Goal: Task Accomplishment & Management: Complete application form

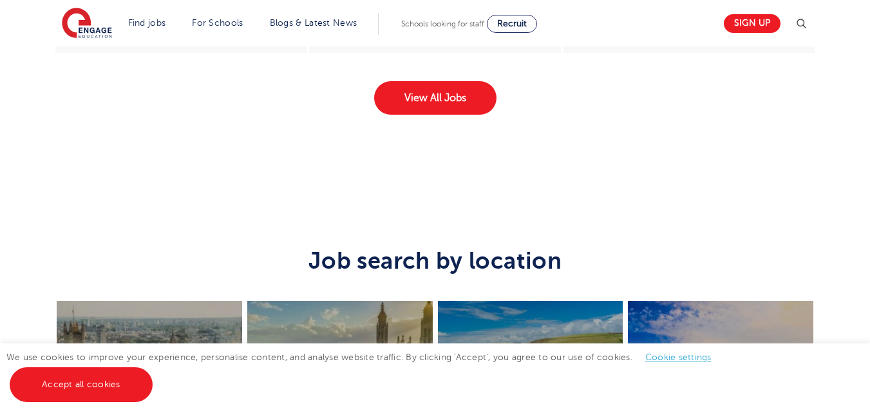
scroll to position [2060, 0]
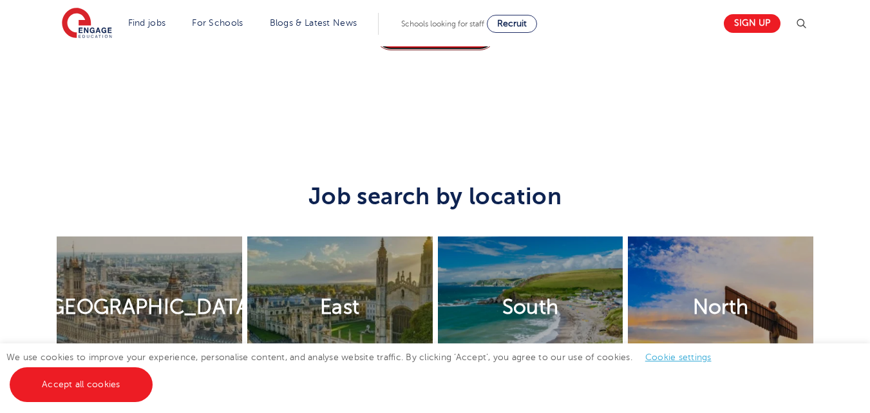
click at [441, 50] on link "View All Jobs" at bounding box center [435, 33] width 122 height 33
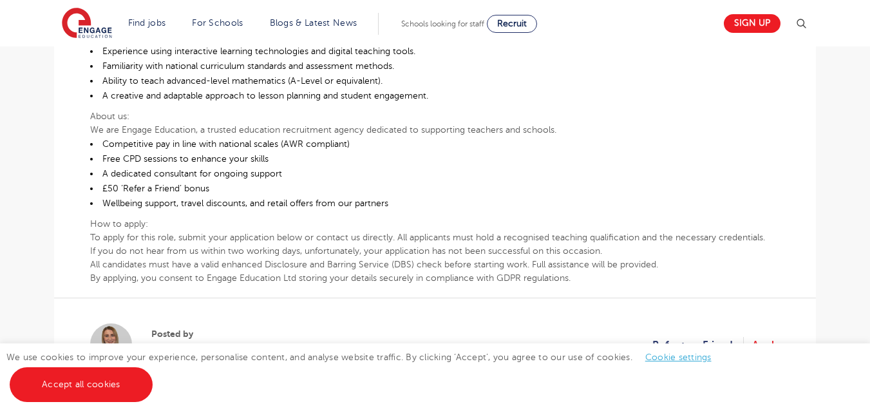
scroll to position [773, 0]
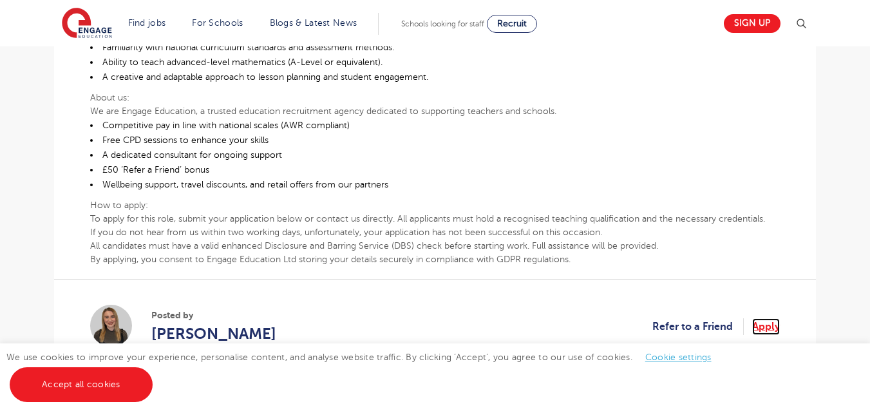
click at [762, 332] on link "Apply" at bounding box center [766, 326] width 28 height 17
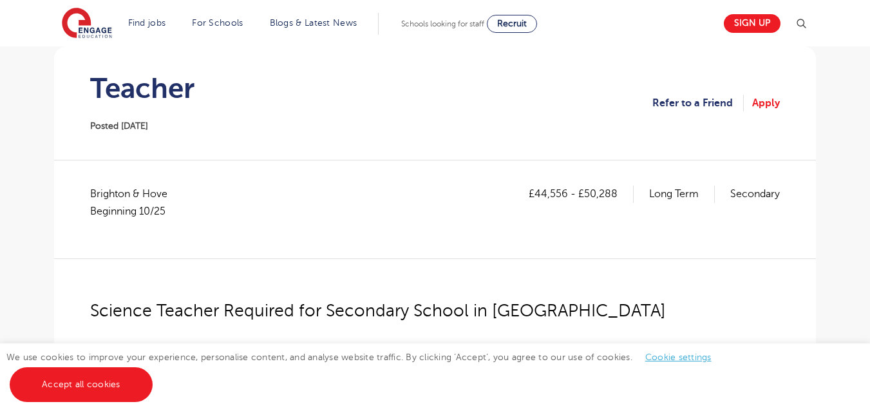
scroll to position [258, 0]
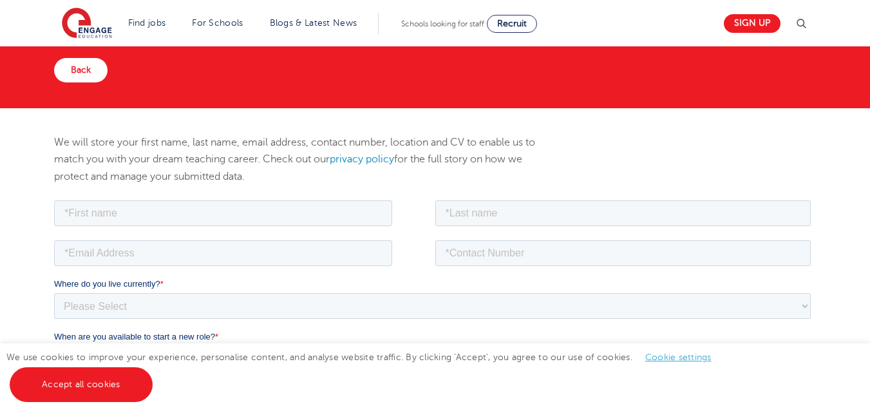
scroll to position [64, 0]
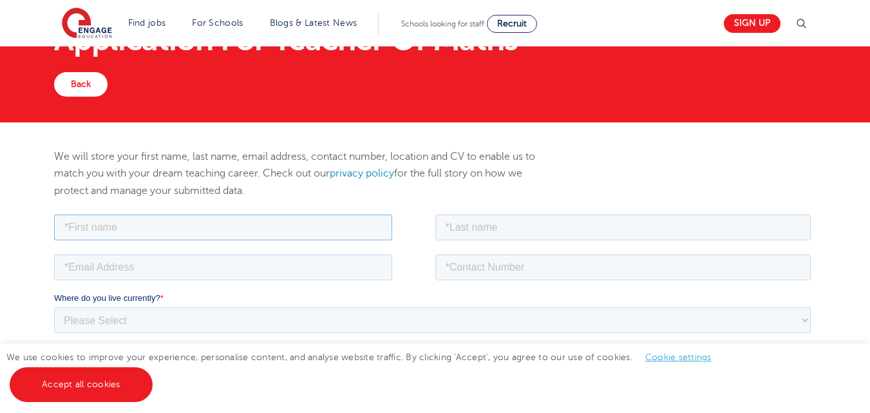
click at [142, 225] on input "text" at bounding box center [223, 227] width 338 height 26
type input "MOSES"
type input "AKWARANDU"
type input "moakwarandu@gmail.com"
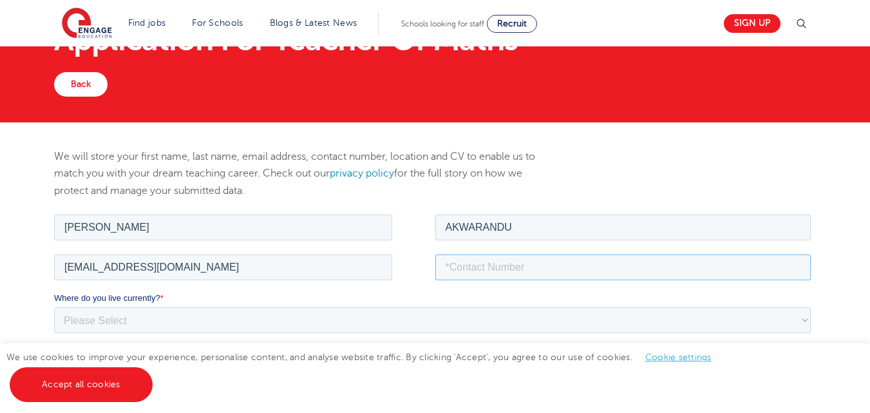
type input "07082198991"
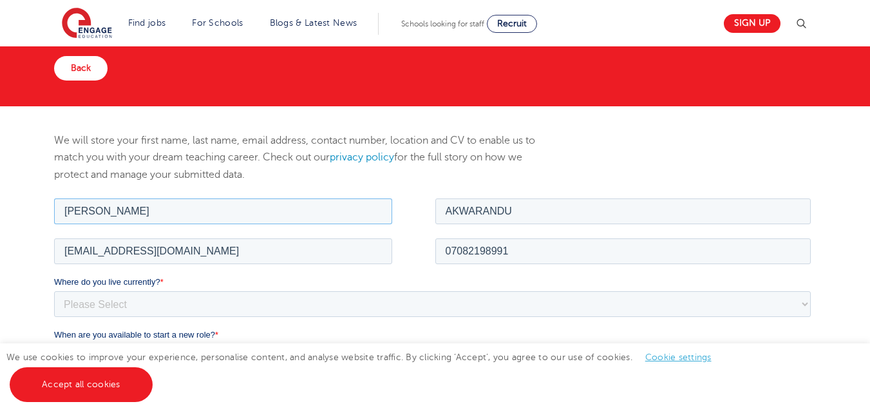
scroll to position [193, 0]
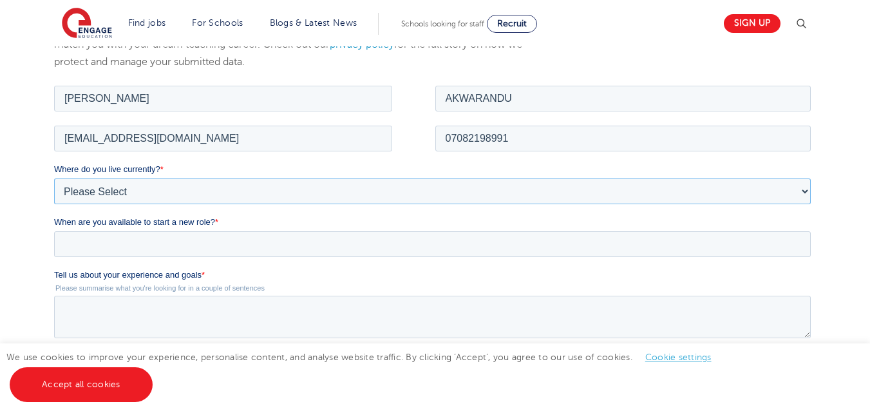
click at [181, 189] on select "Please Select UK Canada Ireland Australia New Zealand Europe USA South Africa J…" at bounding box center [432, 191] width 756 height 26
click at [153, 189] on select "Please Select UK Canada Ireland Australia New Zealand Europe USA South Africa J…" at bounding box center [432, 191] width 756 height 26
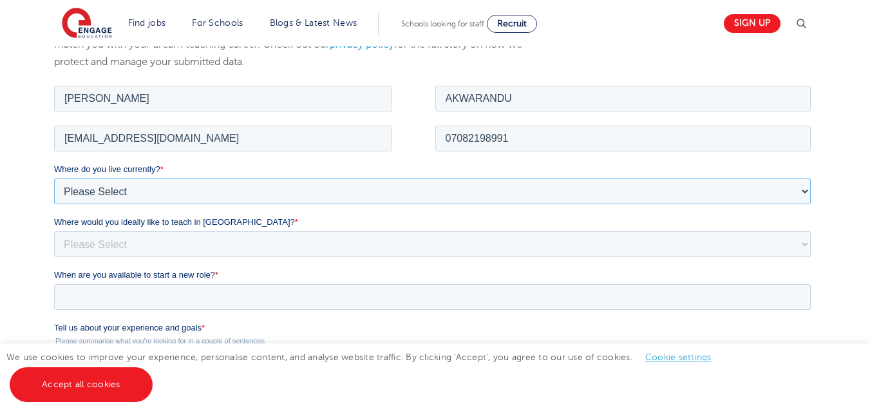
click at [153, 188] on select "Please Select UK Canada Ireland Australia New Zealand Europe USA South Africa J…" at bounding box center [432, 191] width 756 height 26
select select "[GEOGRAPHIC_DATA]"
click at [54, 178] on select "Please Select UK Canada Ireland Australia New Zealand Europe USA South Africa J…" at bounding box center [432, 191] width 756 height 26
click at [148, 248] on select "Please Select I'm flexible! London Any city in England Greater London/Home Coun…" at bounding box center [432, 243] width 756 height 26
select select "Urban-Other"
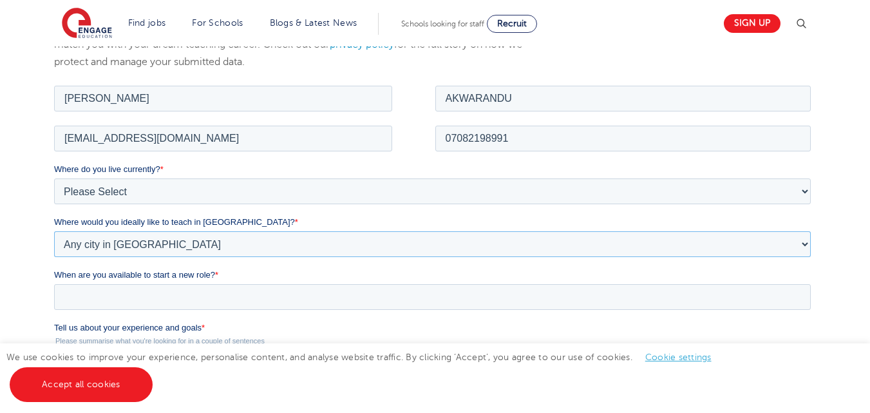
click at [54, 230] on select "Please Select I'm flexible! London Any city in England Greater London/Home Coun…" at bounding box center [432, 243] width 756 height 26
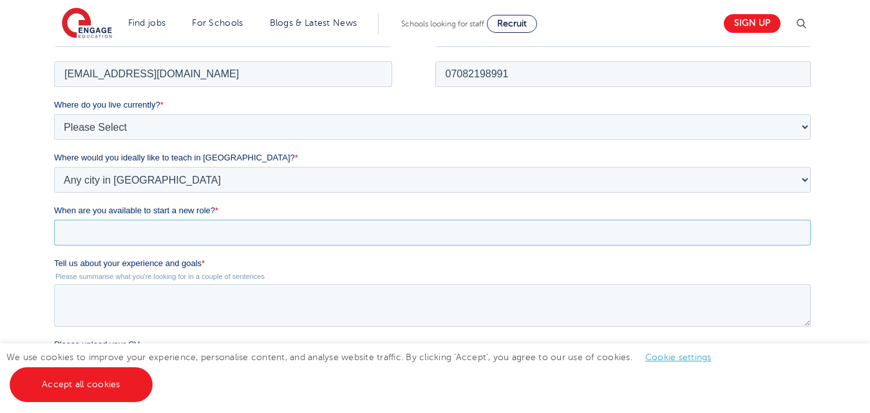
click at [160, 236] on input "When are you available to start a new role? *" at bounding box center [432, 232] width 756 height 26
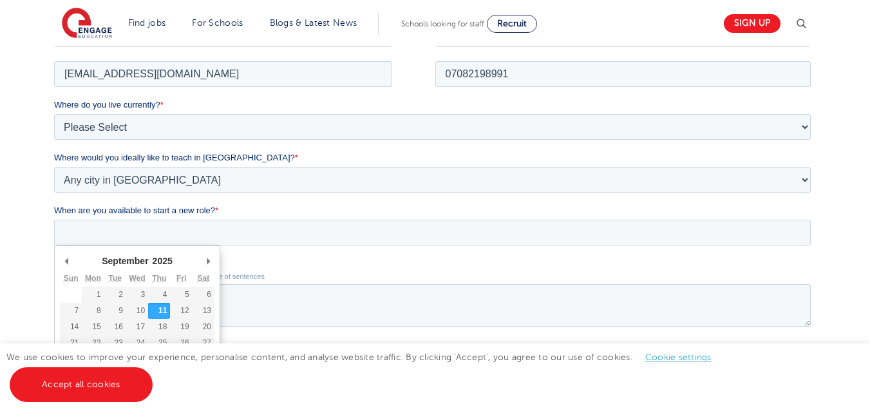
click at [126, 263] on select "January February March April May June July August September October November De…" at bounding box center [128, 260] width 57 height 12
click at [169, 263] on select "1925 1926 1927 1928 1929 1930 1931 1932 1933 1934 1935 1936 1937 1938 1939 1940…" at bounding box center [167, 260] width 33 height 12
click at [135, 259] on select "January February March April May June July August September October November De…" at bounding box center [128, 260] width 57 height 12
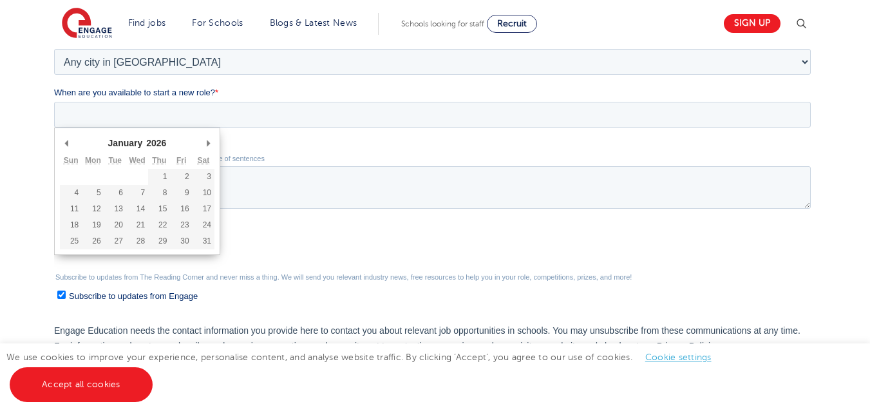
scroll to position [386, 0]
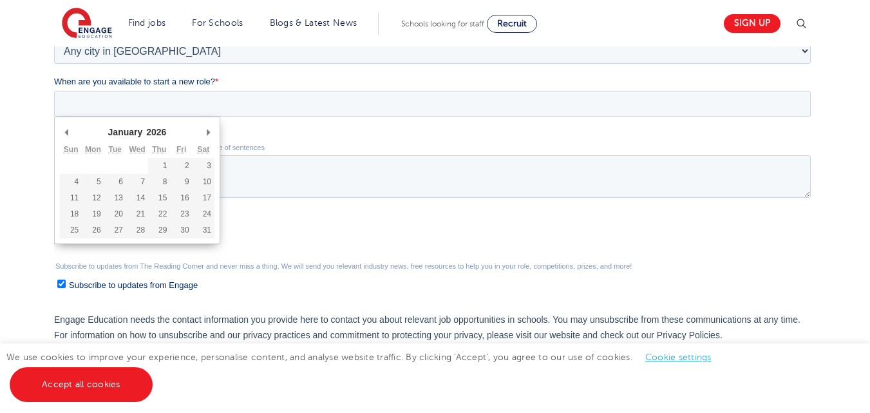
click at [281, 217] on label "Please upload your CV" at bounding box center [435, 215] width 762 height 13
click at [281, 225] on input "Please upload your CV" at bounding box center [432, 238] width 756 height 26
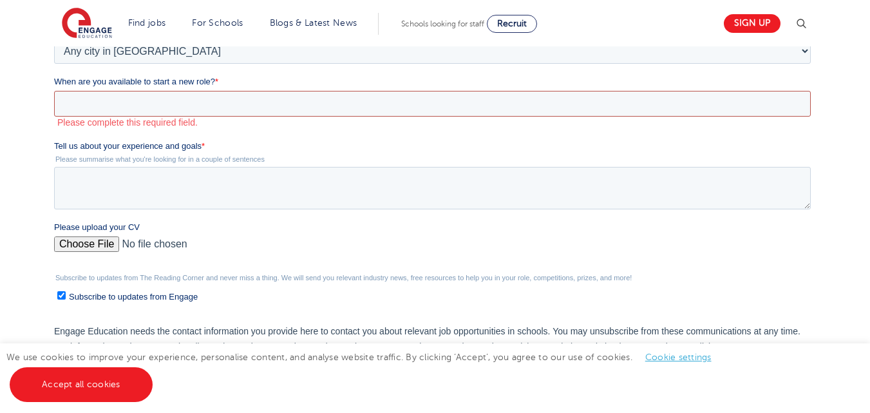
click at [207, 104] on input "When are you available to start a new role? *" at bounding box center [432, 104] width 756 height 26
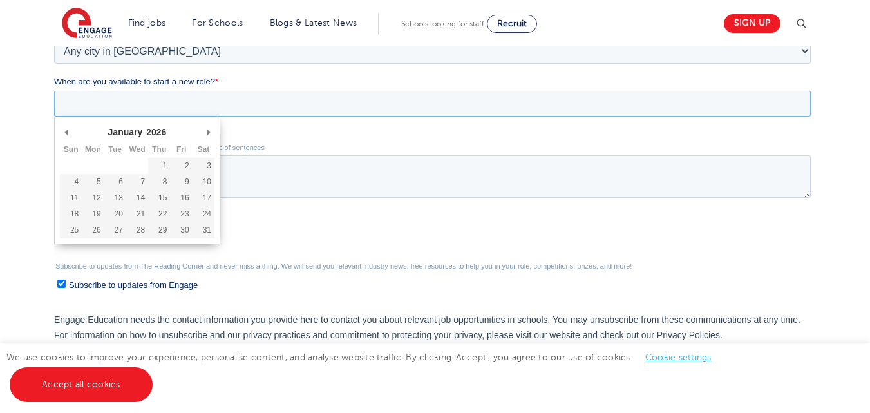
click at [207, 104] on input "When are you available to start a new role? *" at bounding box center [432, 104] width 756 height 26
type div "2026-01-01"
type input "2026/01/01"
click at [130, 101] on input "2026/01/01" at bounding box center [432, 104] width 756 height 26
type div "2026-01-02"
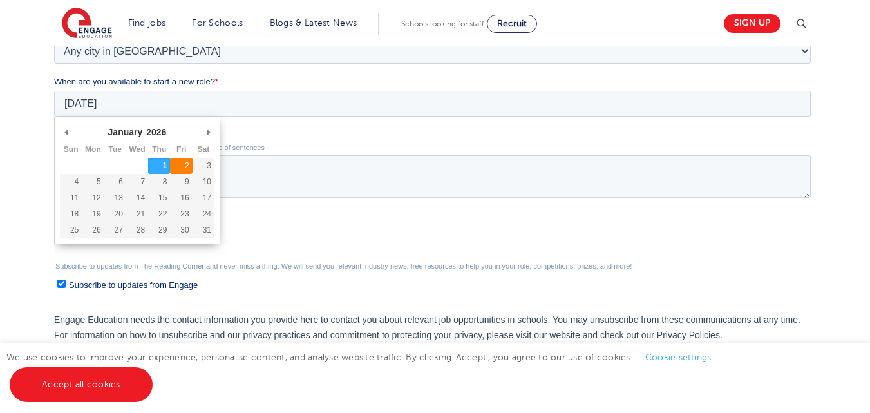
type input "2026/01/02"
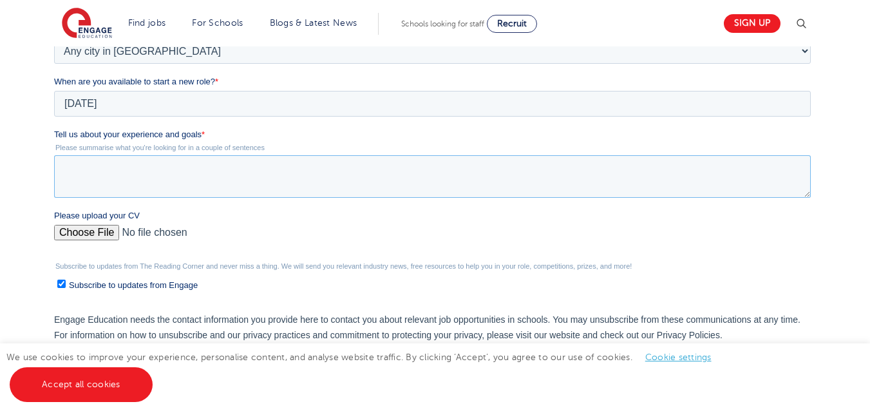
click at [175, 171] on textarea "Tell us about your experience and goals *" at bounding box center [432, 176] width 756 height 42
paste textarea "A dedicated and results-oriented Mathematics Teacher with extensive experience …"
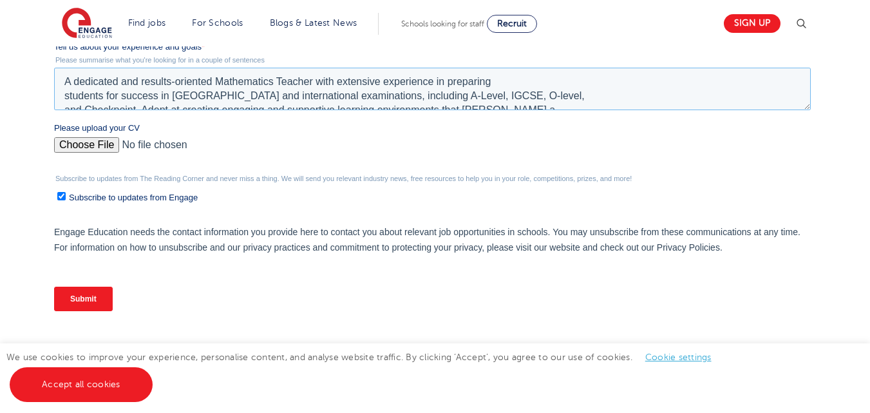
scroll to position [515, 0]
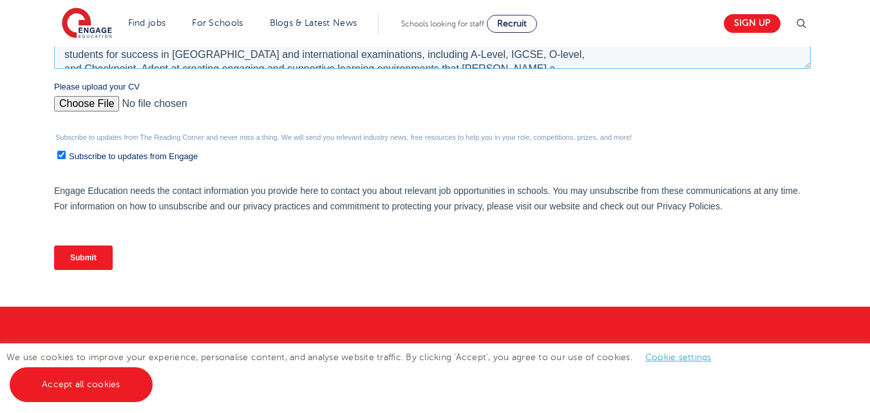
type textarea "A dedicated and results-oriented Mathematics Teacher with extensive experience …"
click at [97, 106] on input "Please upload your CV" at bounding box center [432, 109] width 756 height 26
type input "C:\fakepath\Moses_Akwarandu_Mathematics_Teacher_Resume.pdf"
click at [61, 157] on input "Subscribe to updates from Engage" at bounding box center [61, 155] width 8 height 8
checkbox input "false"
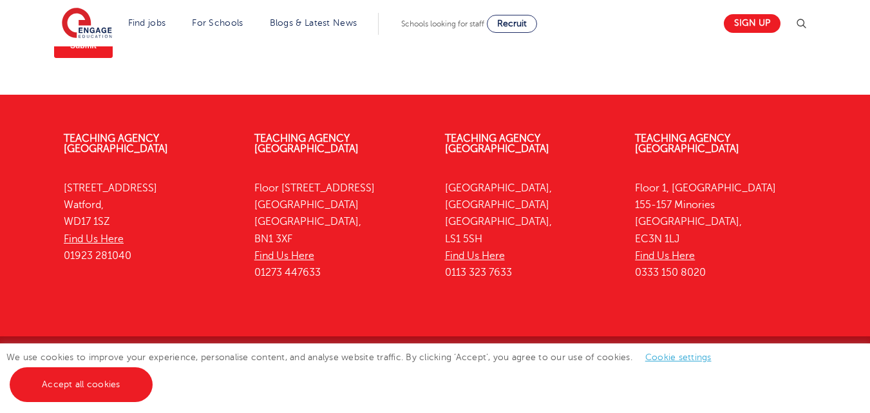
scroll to position [534, 0]
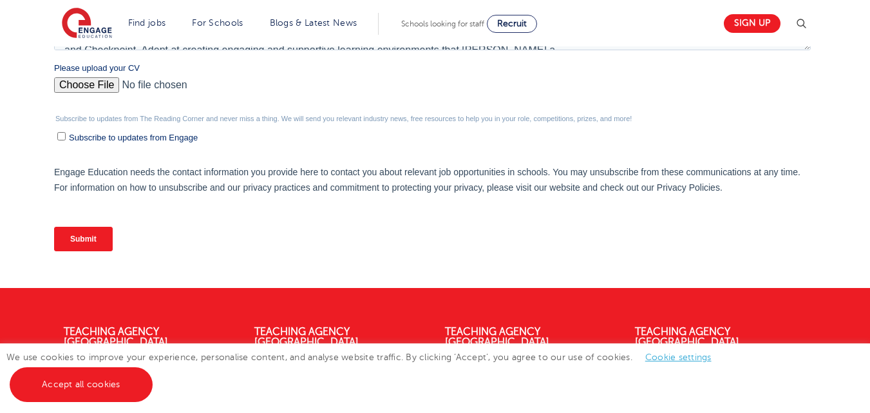
click at [89, 235] on input "Submit" at bounding box center [83, 239] width 59 height 24
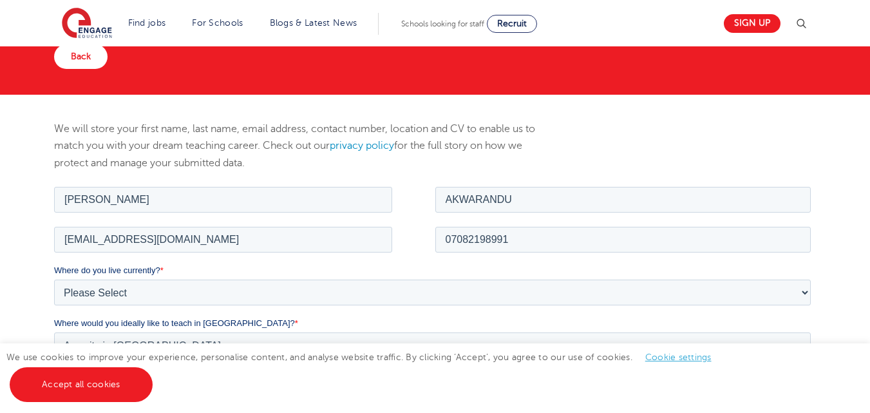
scroll to position [19, 0]
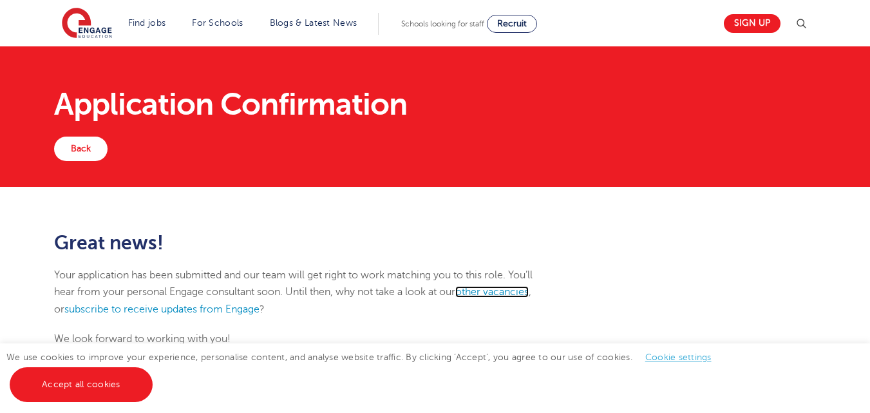
click at [516, 294] on link "other vacancies" at bounding box center [491, 292] width 73 height 12
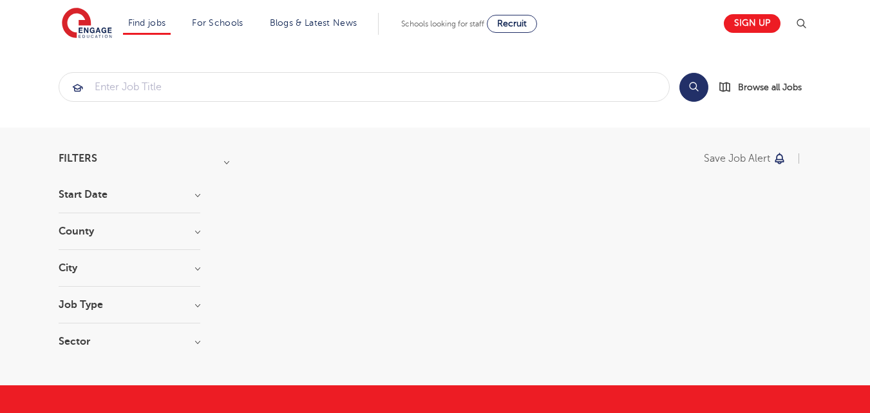
scroll to position [64, 0]
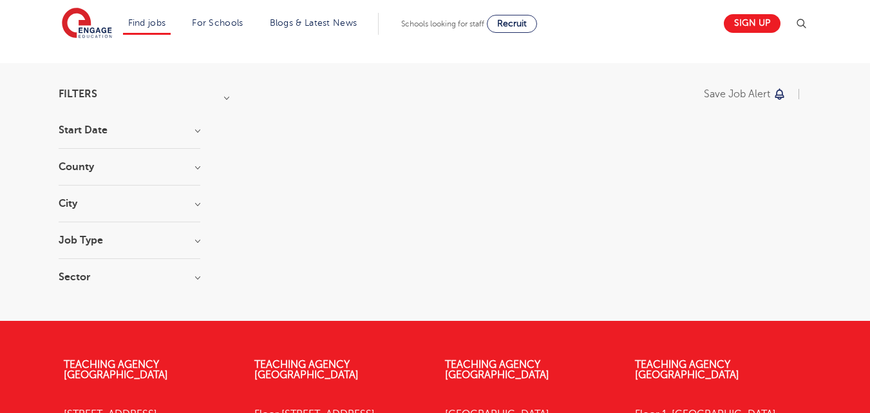
click at [236, 97] on div "Save job alert" at bounding box center [520, 94] width 583 height 10
click at [227, 103] on div "Filters Start Date County City Job Type Sector Cancel View Results Save job ale…" at bounding box center [435, 192] width 773 height 206
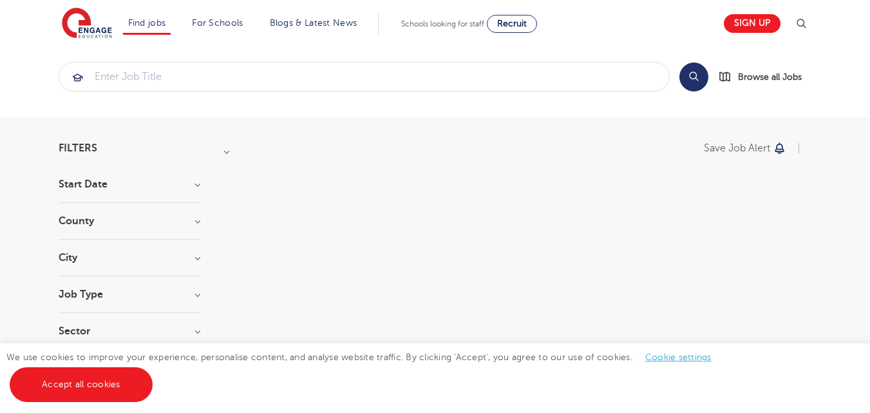
scroll to position [0, 0]
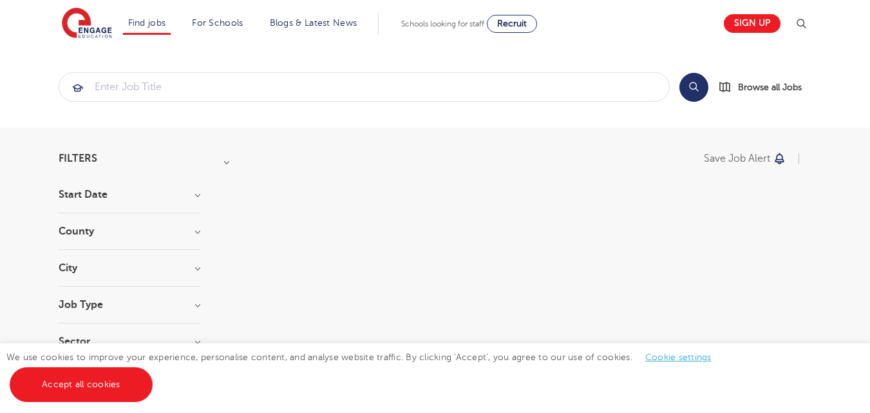
click at [205, 196] on div "Filters Start Date County City Job Type Sector Cancel View Results Save job ale…" at bounding box center [435, 256] width 773 height 206
click at [202, 200] on div "Filters Start Date County City Job Type Sector Cancel View Results Save job ale…" at bounding box center [435, 256] width 773 height 206
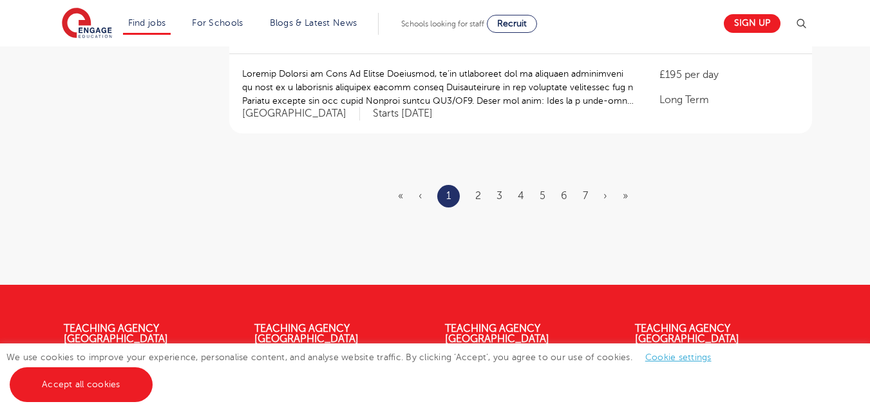
scroll to position [1674, 0]
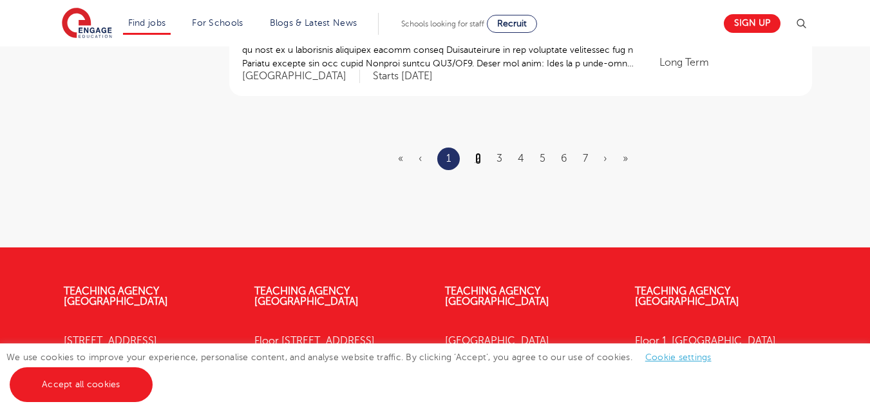
click at [475, 155] on link "2" at bounding box center [478, 159] width 6 height 12
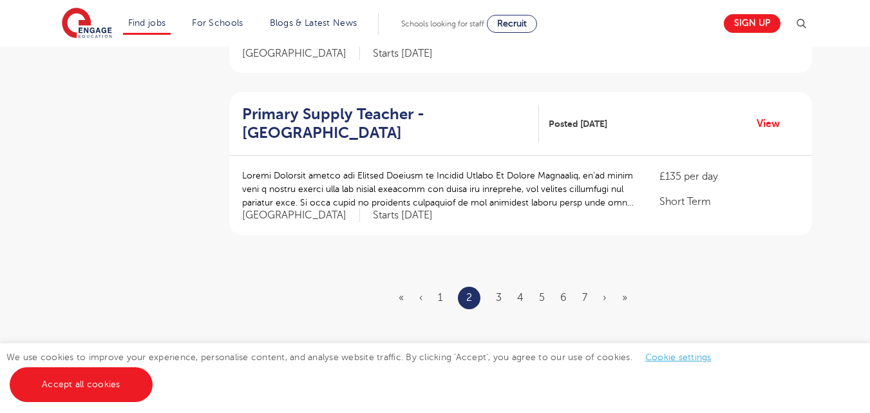
scroll to position [1545, 0]
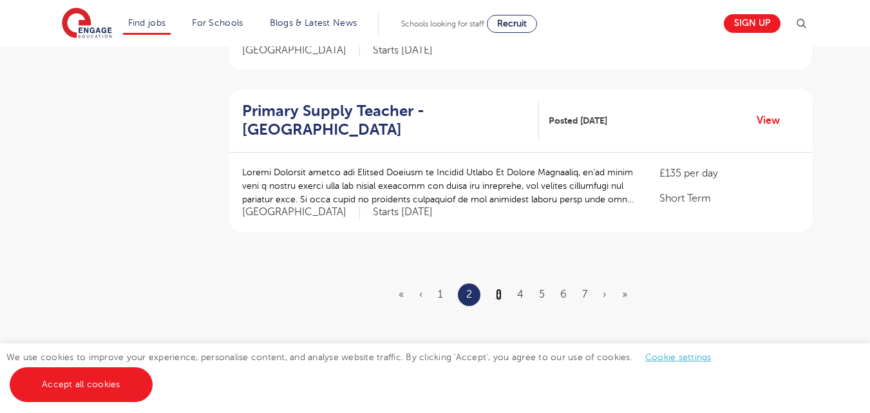
click at [496, 288] on link "3" at bounding box center [499, 294] width 6 height 12
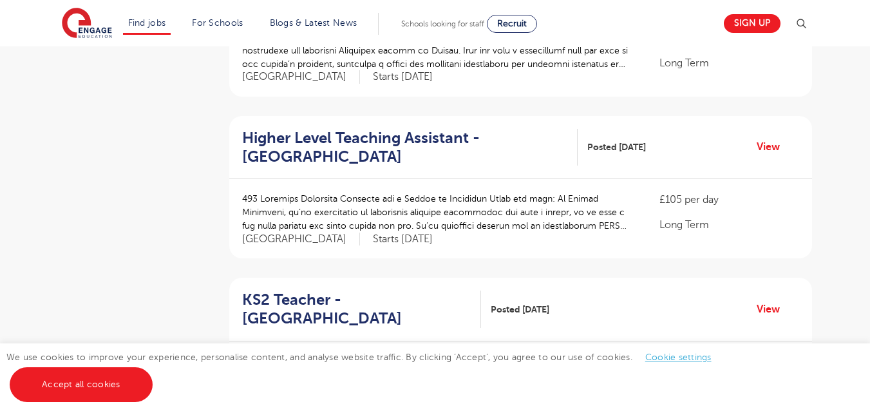
scroll to position [1609, 0]
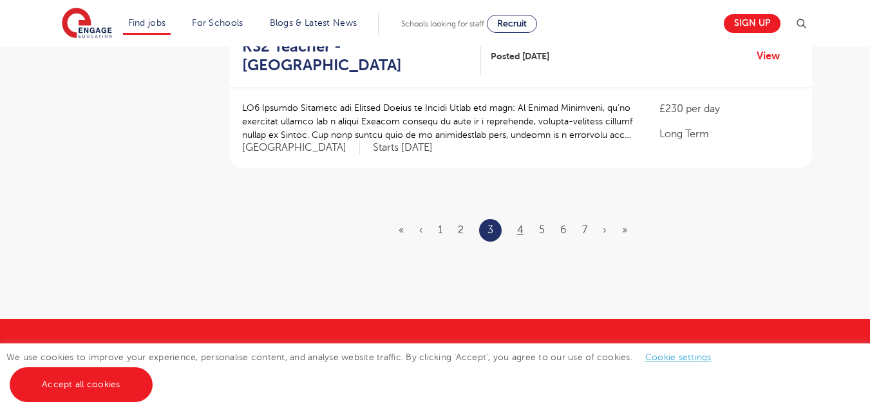
click at [518, 219] on ul "« ‹ 1 2 3 4 5 6 7 › »" at bounding box center [520, 230] width 244 height 23
click at [518, 224] on link "4" at bounding box center [520, 230] width 6 height 12
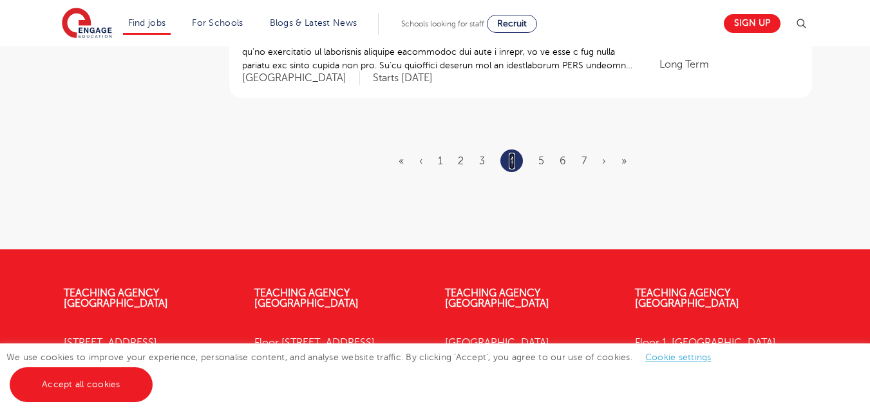
scroll to position [1738, 0]
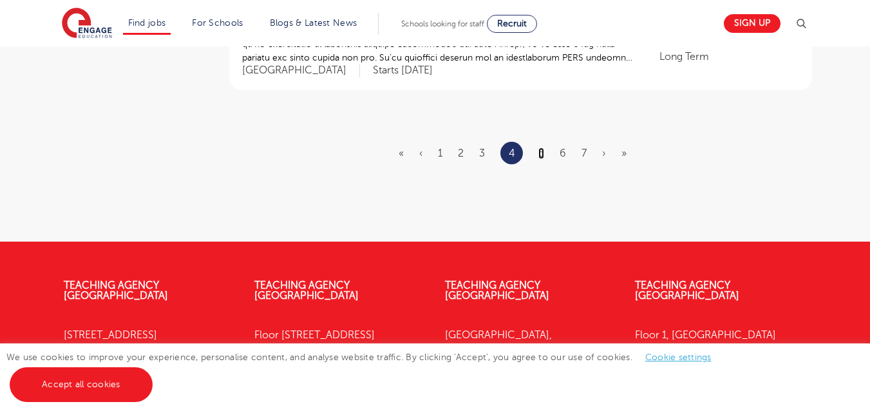
click at [541, 147] on link "5" at bounding box center [541, 153] width 6 height 12
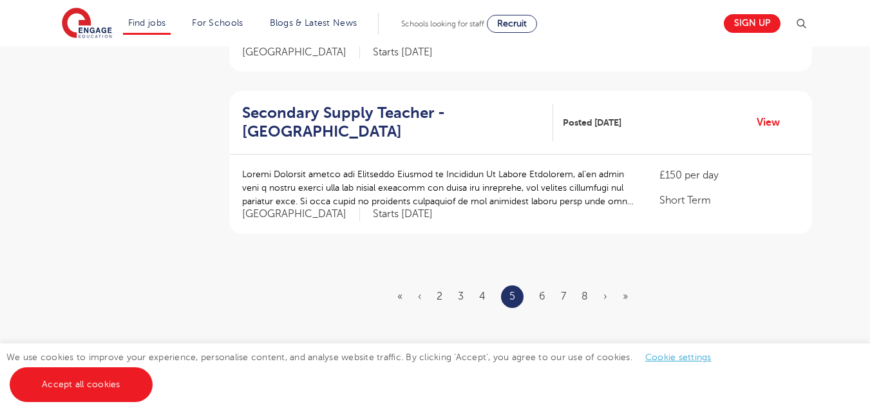
scroll to position [1545, 0]
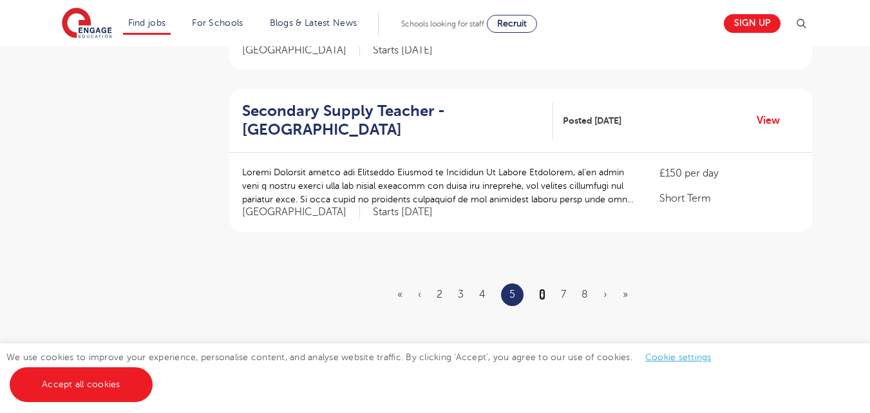
click at [539, 288] on link "6" at bounding box center [542, 294] width 6 height 12
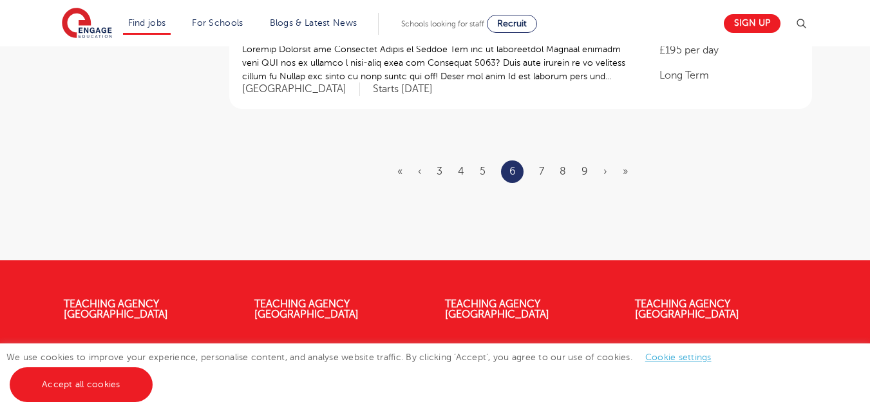
scroll to position [1566, 0]
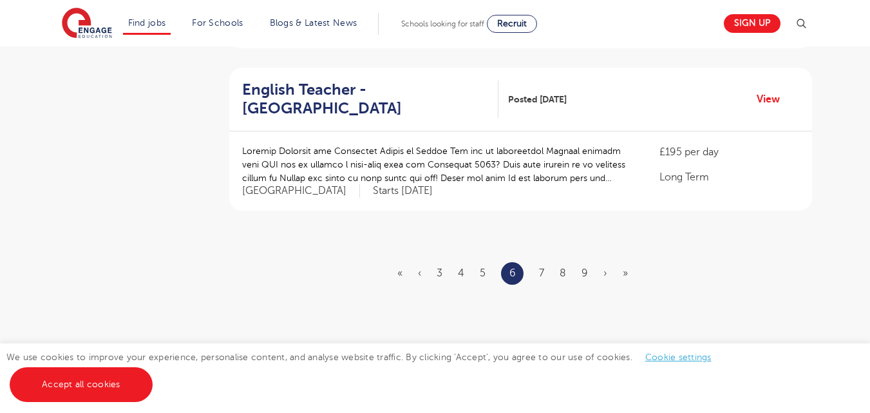
click at [545, 262] on ul "« ‹ 3 4 5 6 7 8 9 › »" at bounding box center [520, 273] width 246 height 23
click at [543, 267] on link "7" at bounding box center [541, 273] width 5 height 12
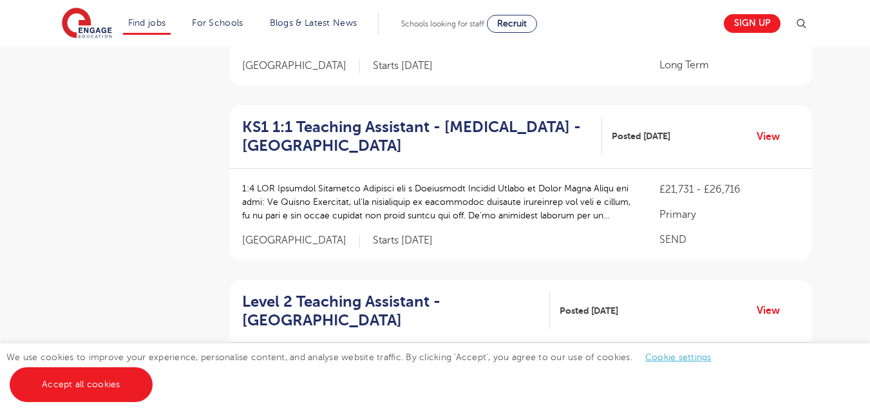
scroll to position [1609, 0]
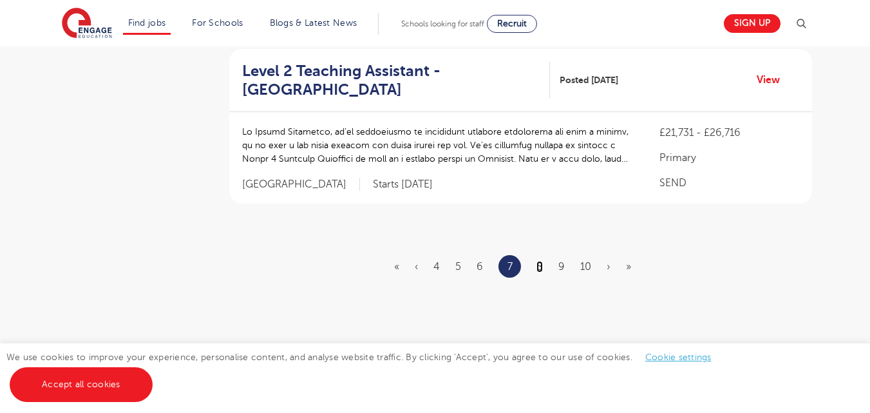
click at [541, 261] on link "8" at bounding box center [539, 267] width 6 height 12
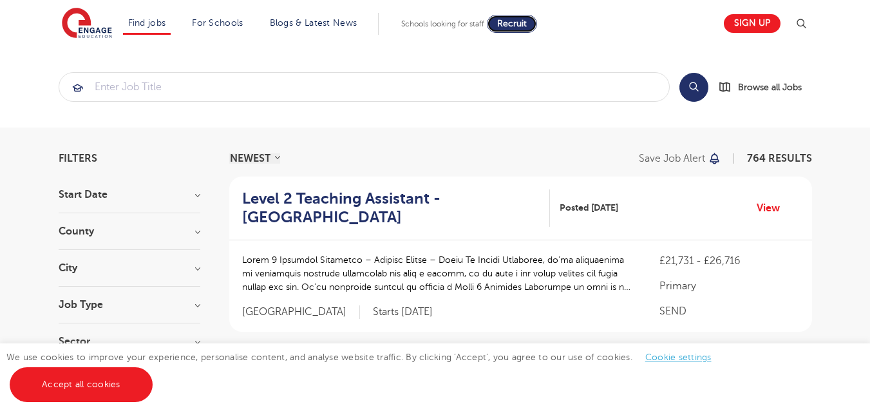
click at [523, 24] on span "Recruit" at bounding box center [512, 24] width 30 height 10
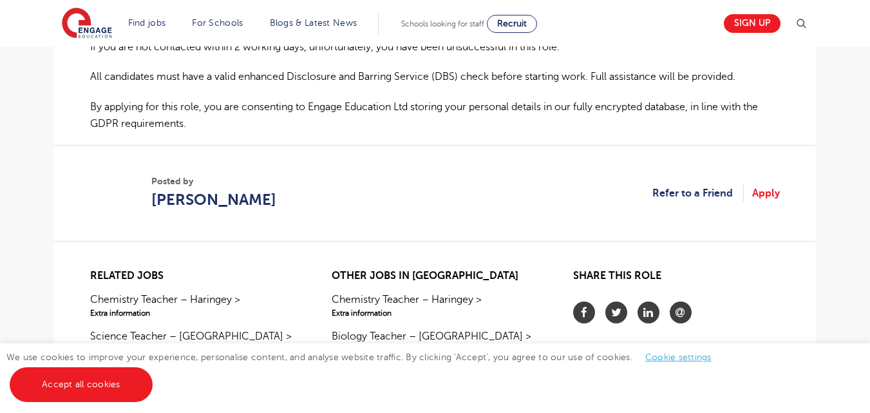
scroll to position [966, 0]
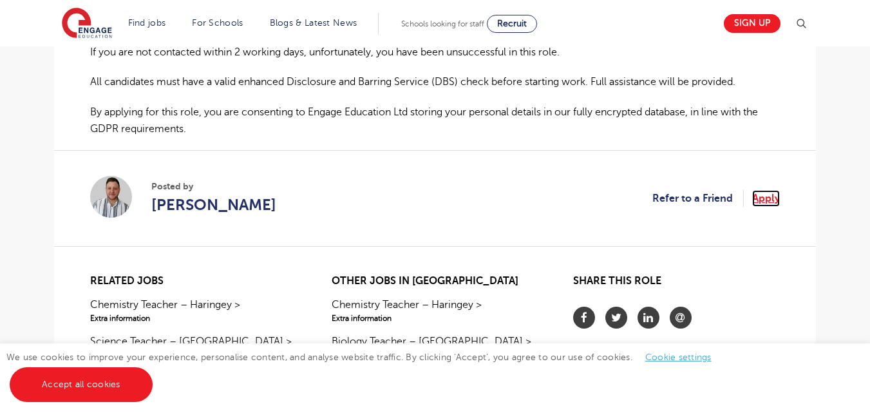
click at [774, 198] on link "Apply" at bounding box center [766, 198] width 28 height 17
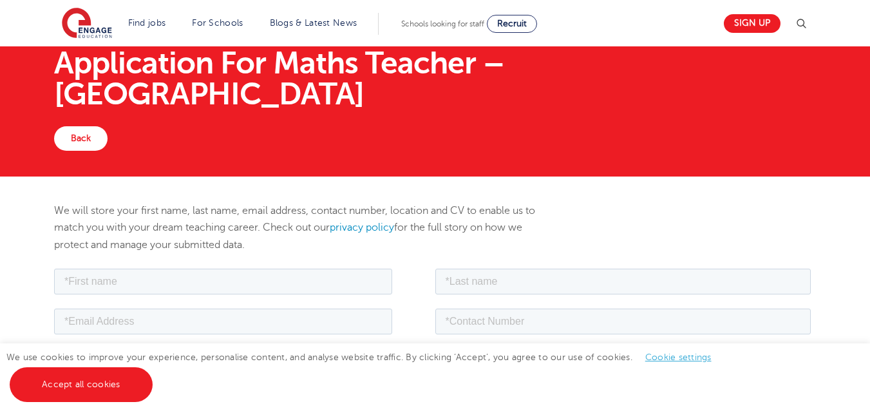
scroll to position [64, 0]
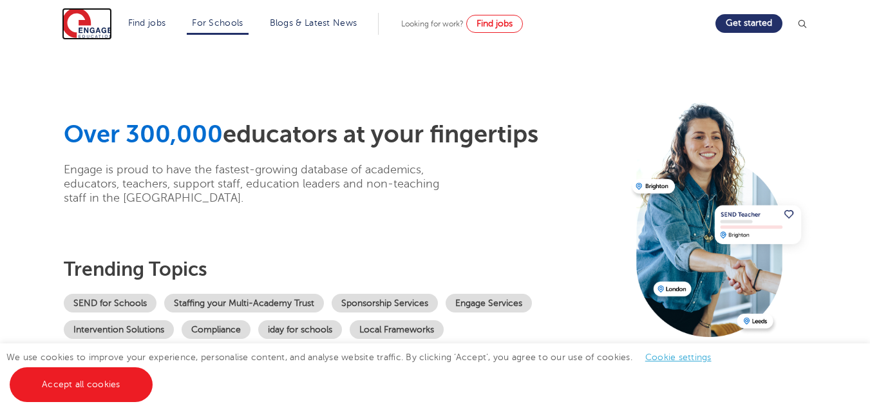
click at [86, 21] on img at bounding box center [87, 24] width 50 height 32
